Goal: Information Seeking & Learning: Learn about a topic

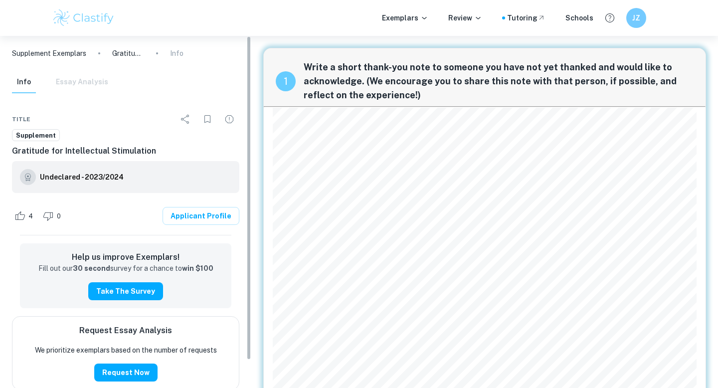
click at [94, 20] on img at bounding box center [83, 18] width 63 height 20
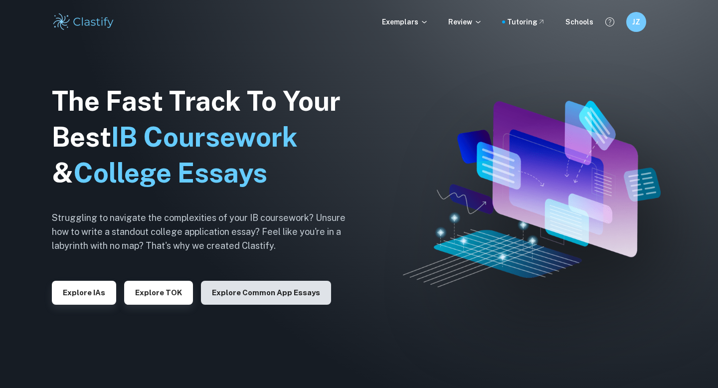
click at [264, 292] on button "Explore Common App essays" at bounding box center [266, 293] width 130 height 24
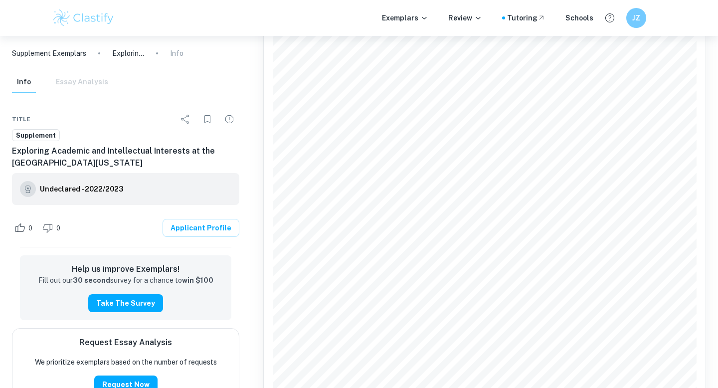
scroll to position [280, 0]
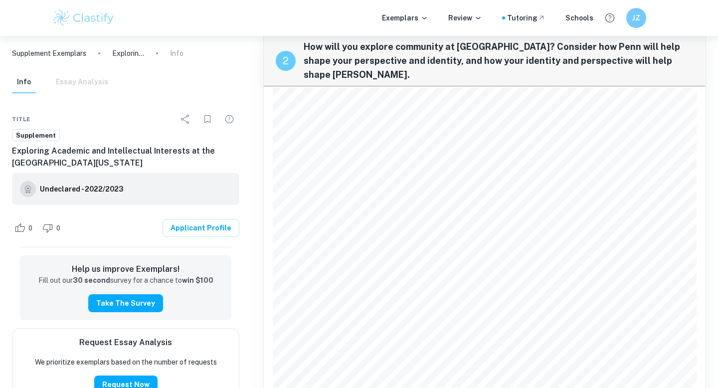
click at [70, 53] on p "Supplement Exemplars" at bounding box center [49, 53] width 74 height 11
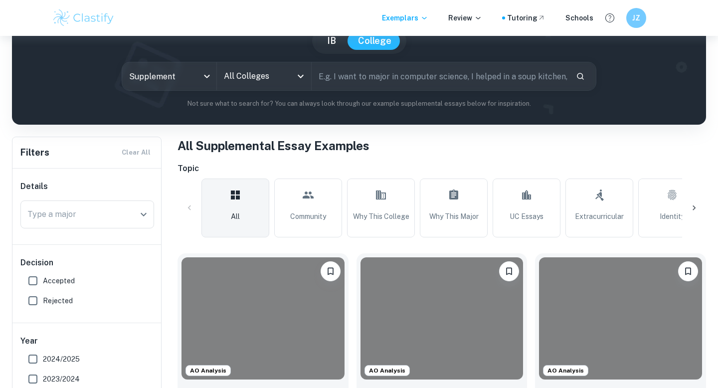
scroll to position [82, 0]
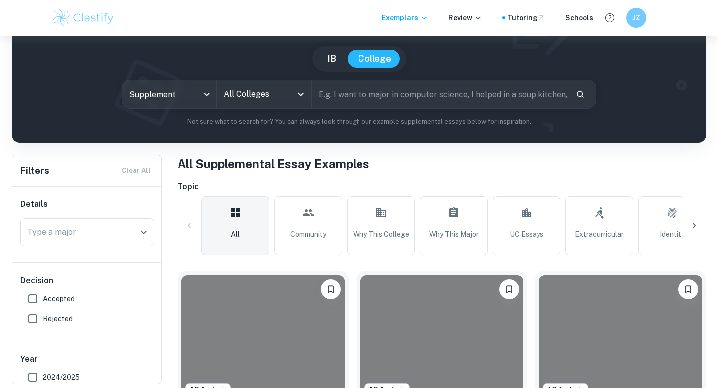
click at [350, 93] on input "text" at bounding box center [439, 94] width 256 height 28
type input "upenn"
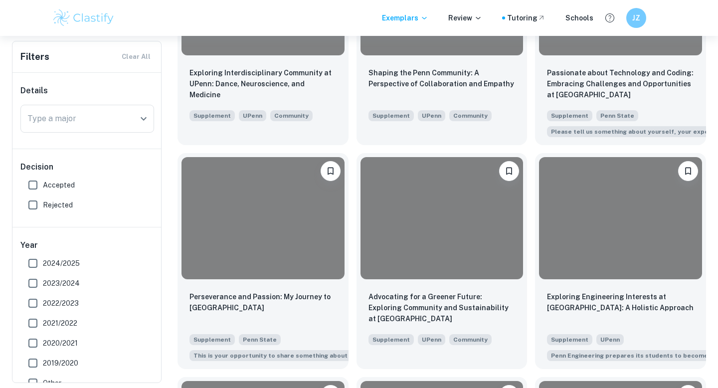
scroll to position [2441, 0]
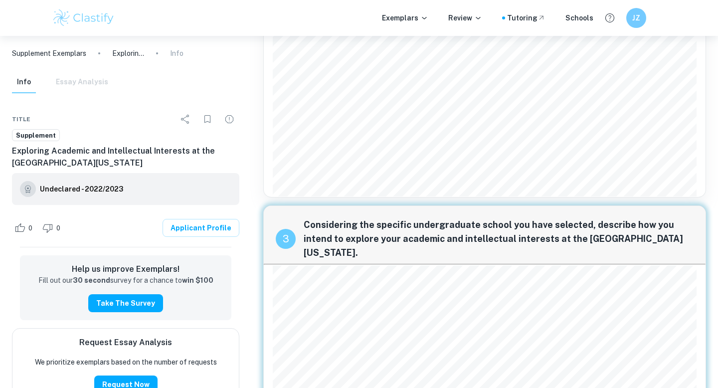
scroll to position [774, 0]
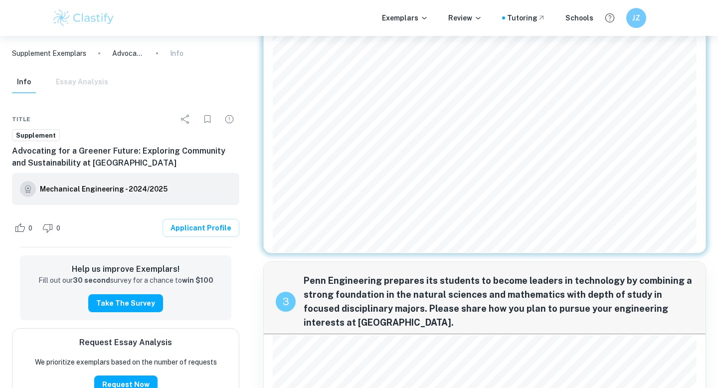
scroll to position [577, 0]
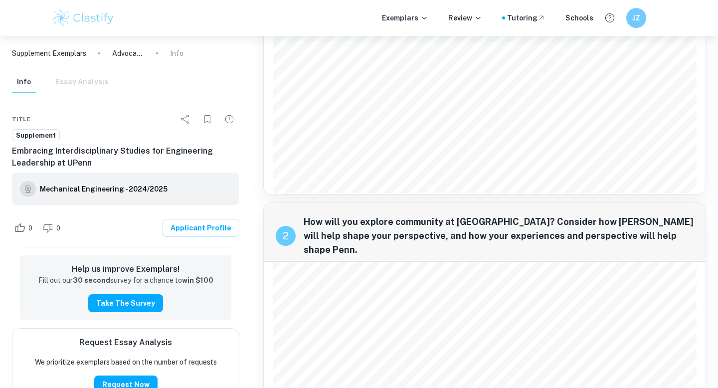
scroll to position [178, 0]
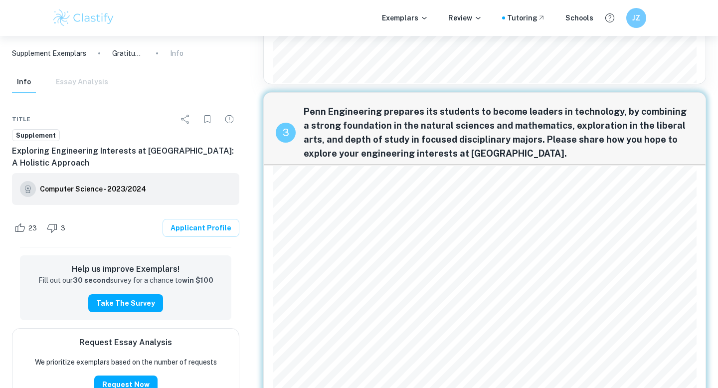
scroll to position [547, 0]
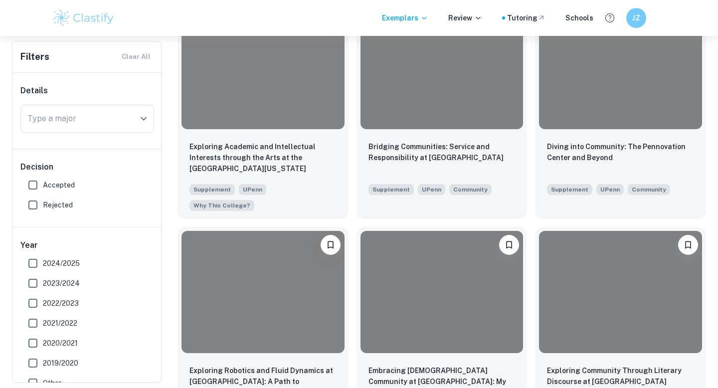
scroll to position [3467, 0]
click at [352, 244] on div "Embracing LGBTQ+ Community at Penn: My Journey of Advocacy and Inclusion Supple…" at bounding box center [437, 322] width 179 height 208
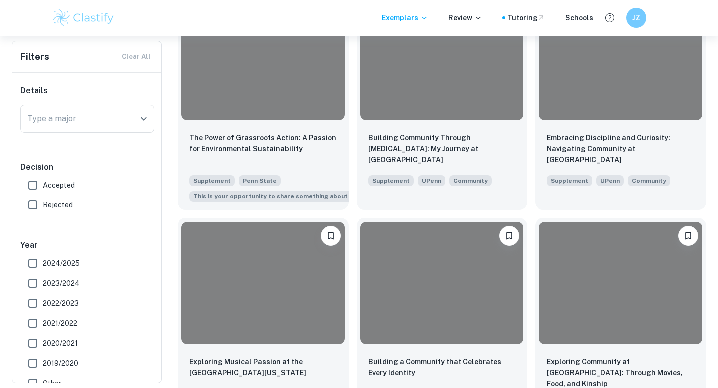
scroll to position [3909, 0]
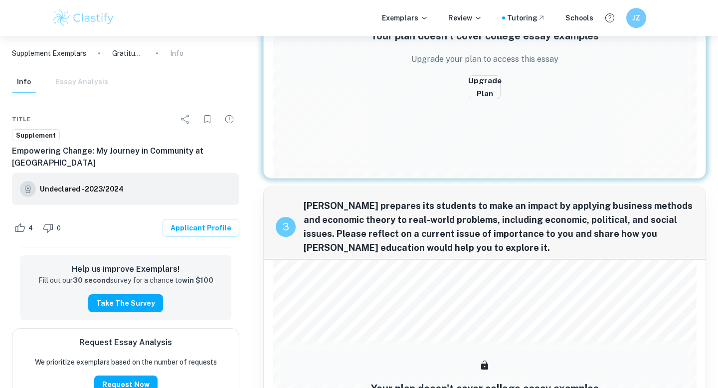
scroll to position [583, 0]
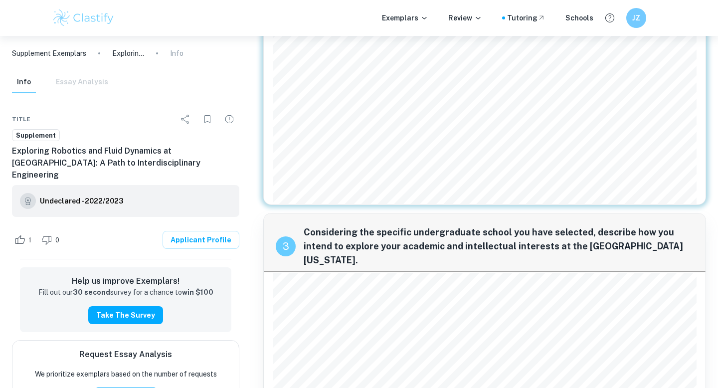
scroll to position [910, 0]
